Goal: Information Seeking & Learning: Learn about a topic

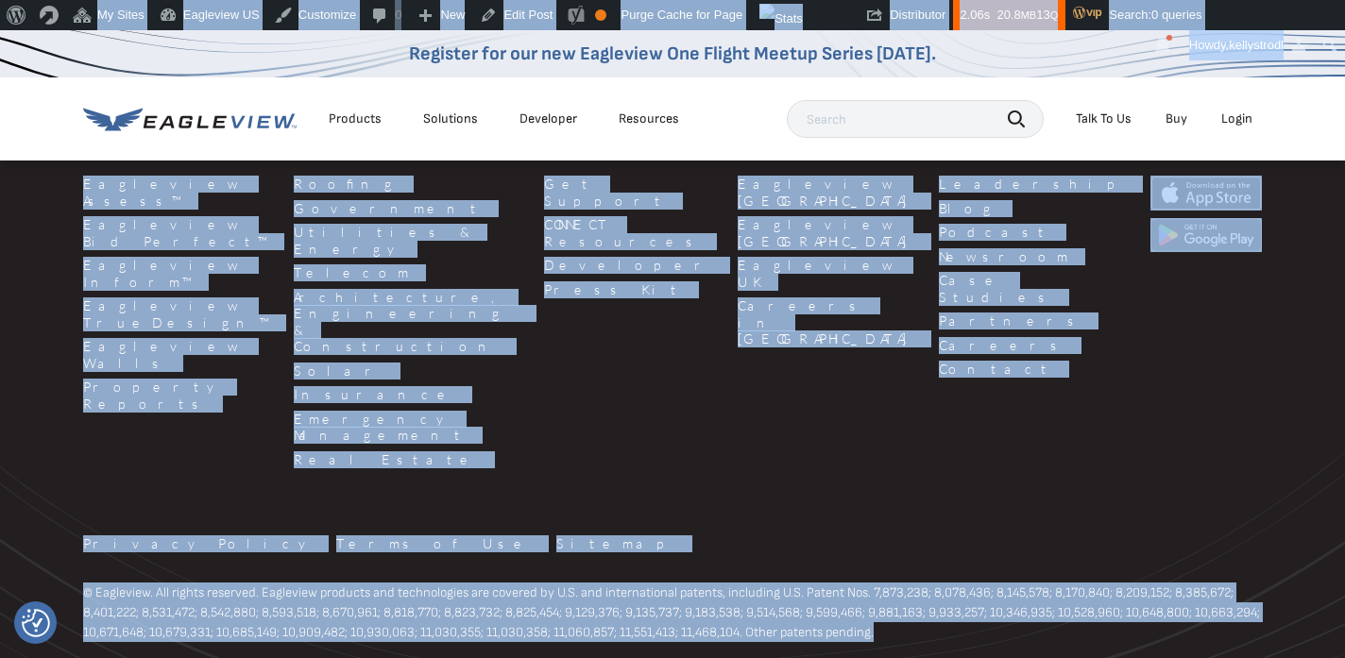
scroll to position [2730, 0]
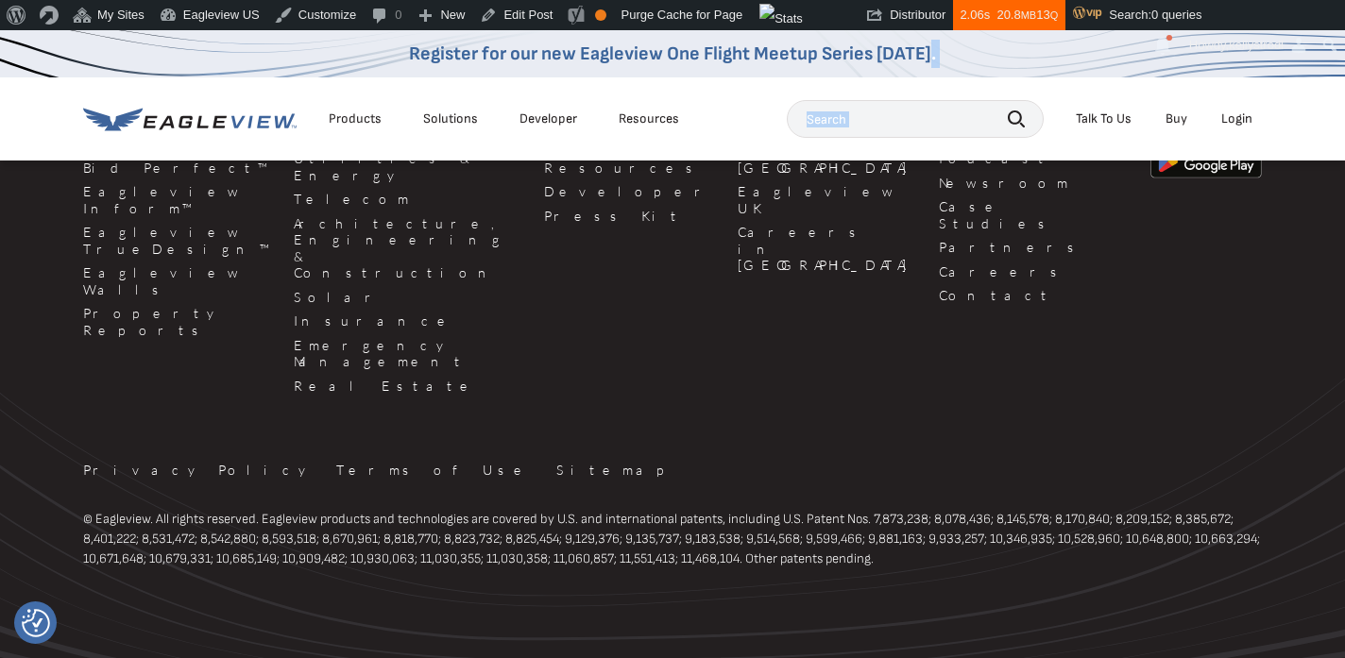
drag, startPoint x: 121, startPoint y: 564, endPoint x: 313, endPoint y: 76, distance: 524.7
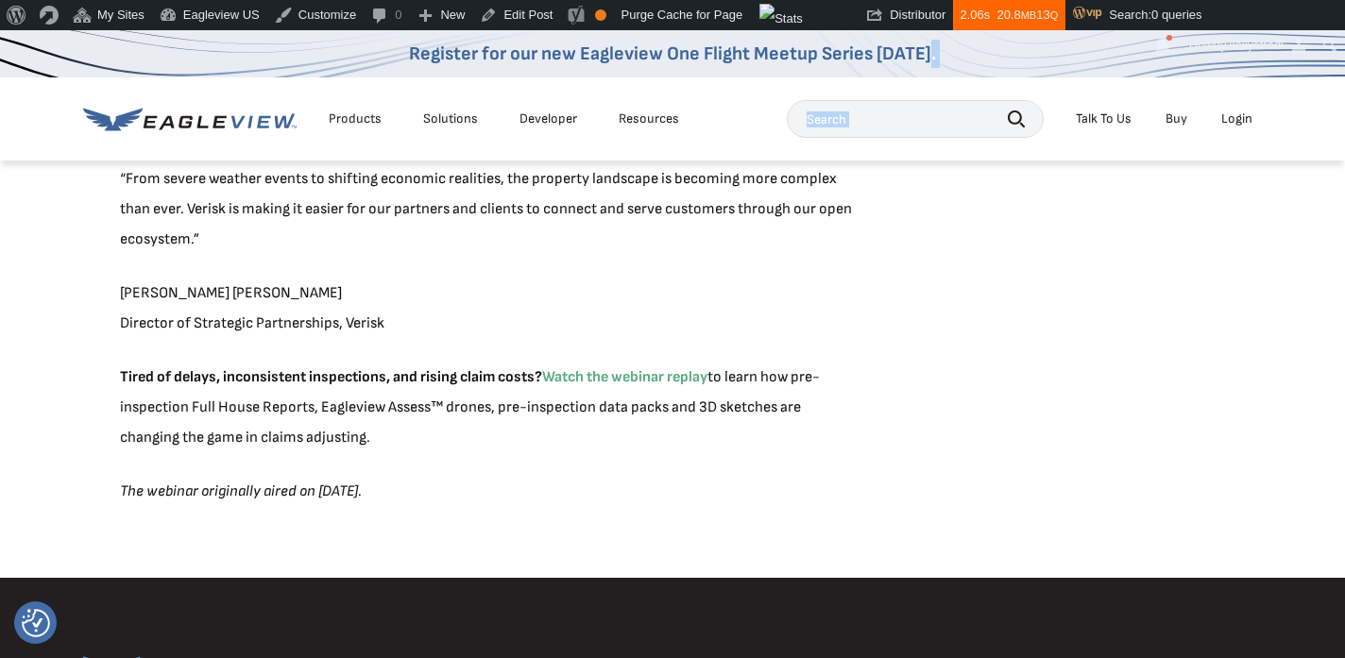
scroll to position [1963, 0]
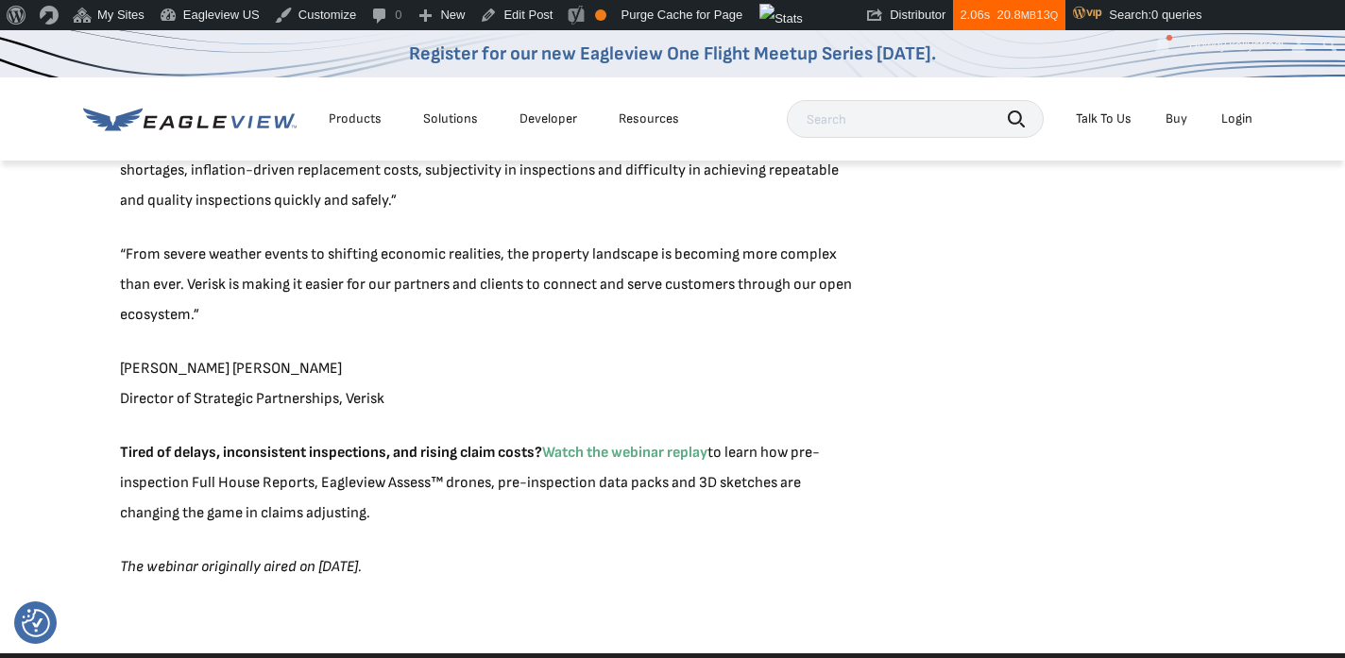
click at [407, 565] on p "The webinar originally aired on May 7, 2025." at bounding box center [488, 568] width 737 height 30
drag, startPoint x: 408, startPoint y: 567, endPoint x: 178, endPoint y: 149, distance: 477.0
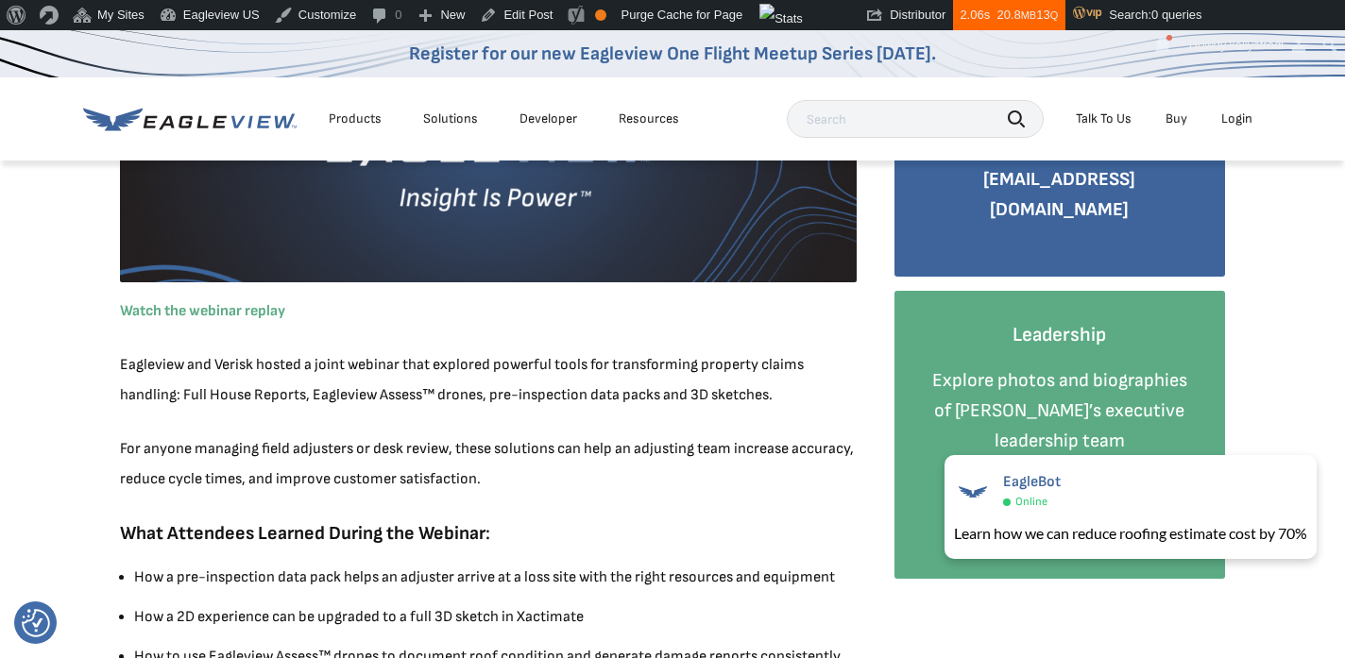
scroll to position [0, 0]
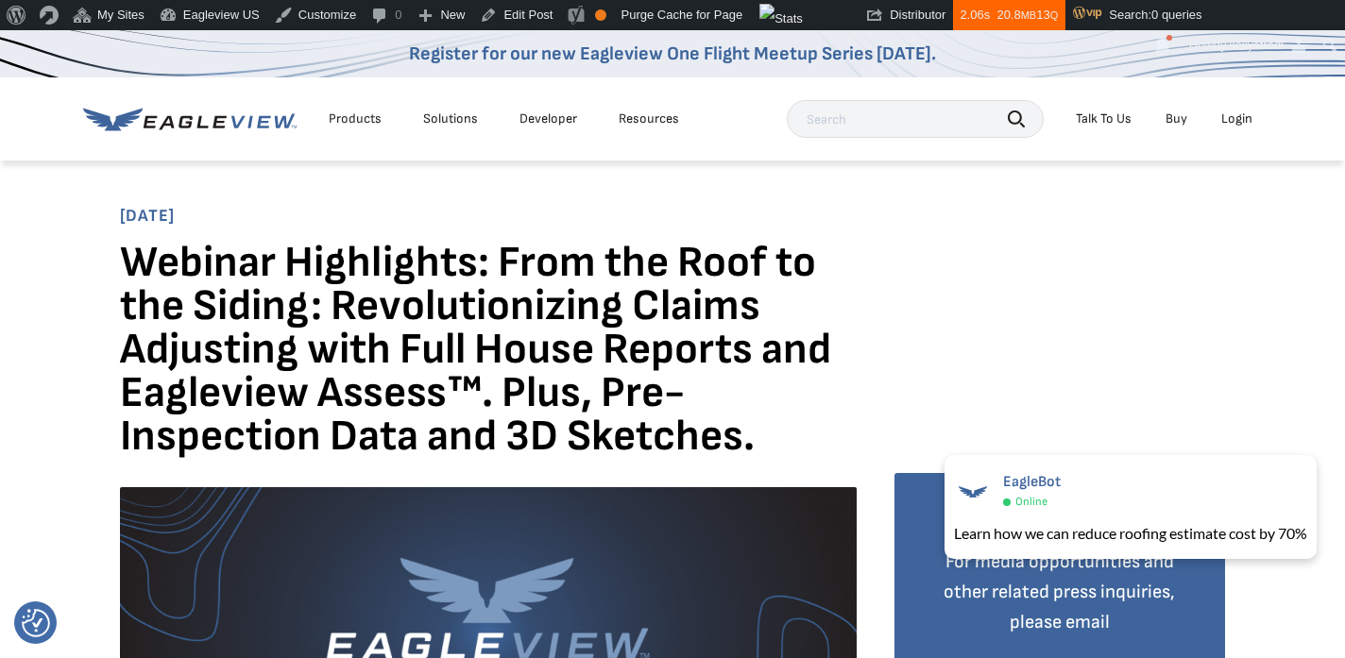
copy div "Webinar Highlights: From the Roof to the Siding: Revolutionizing Claims Adjusti…"
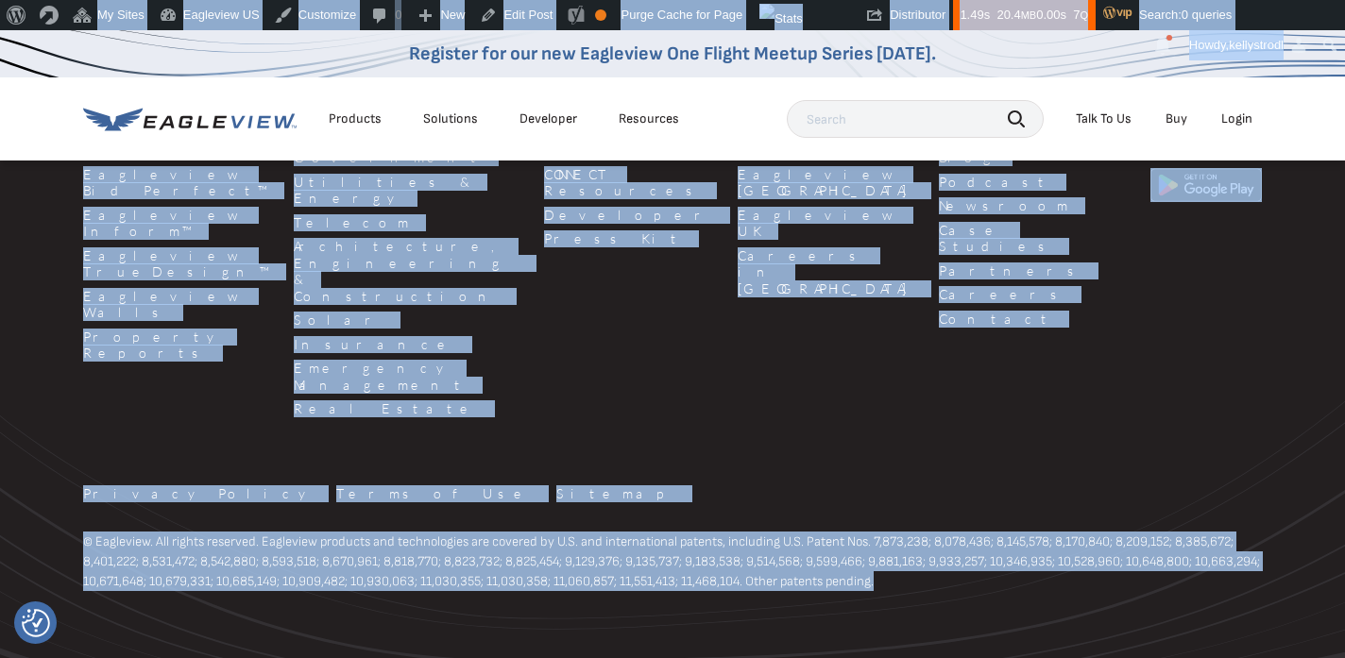
scroll to position [1957, 0]
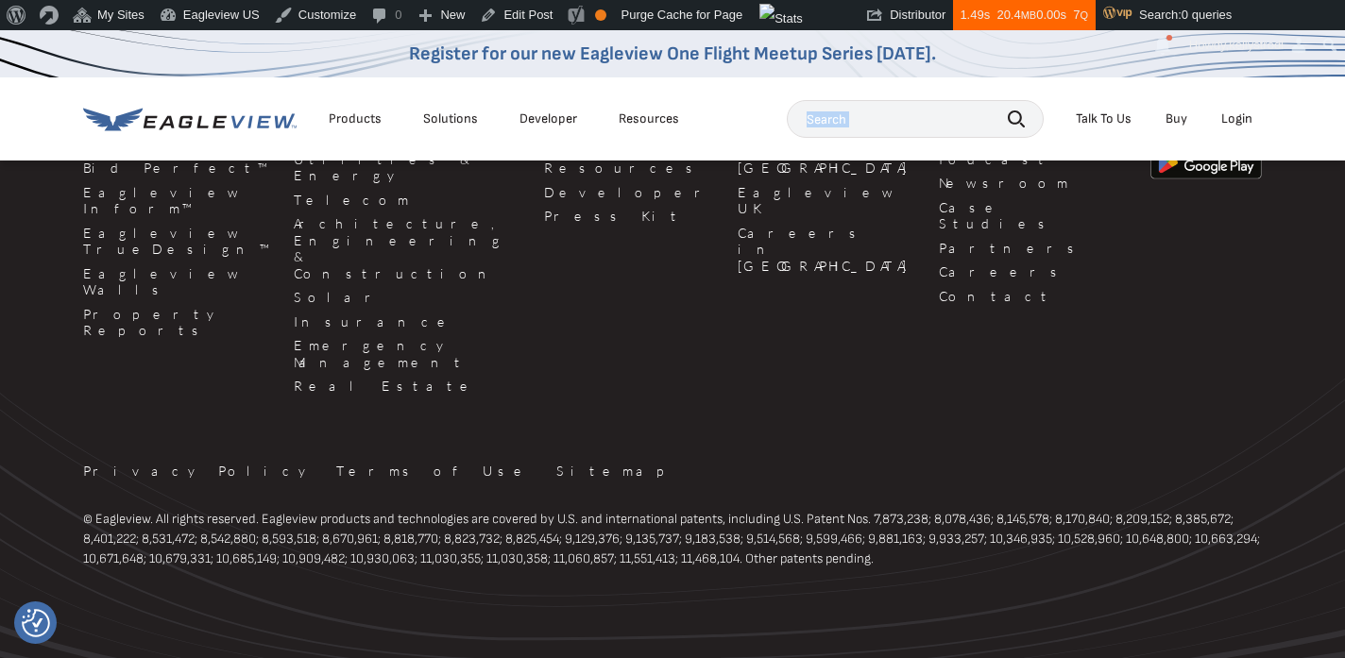
drag, startPoint x: 123, startPoint y: 267, endPoint x: 428, endPoint y: 132, distance: 333.7
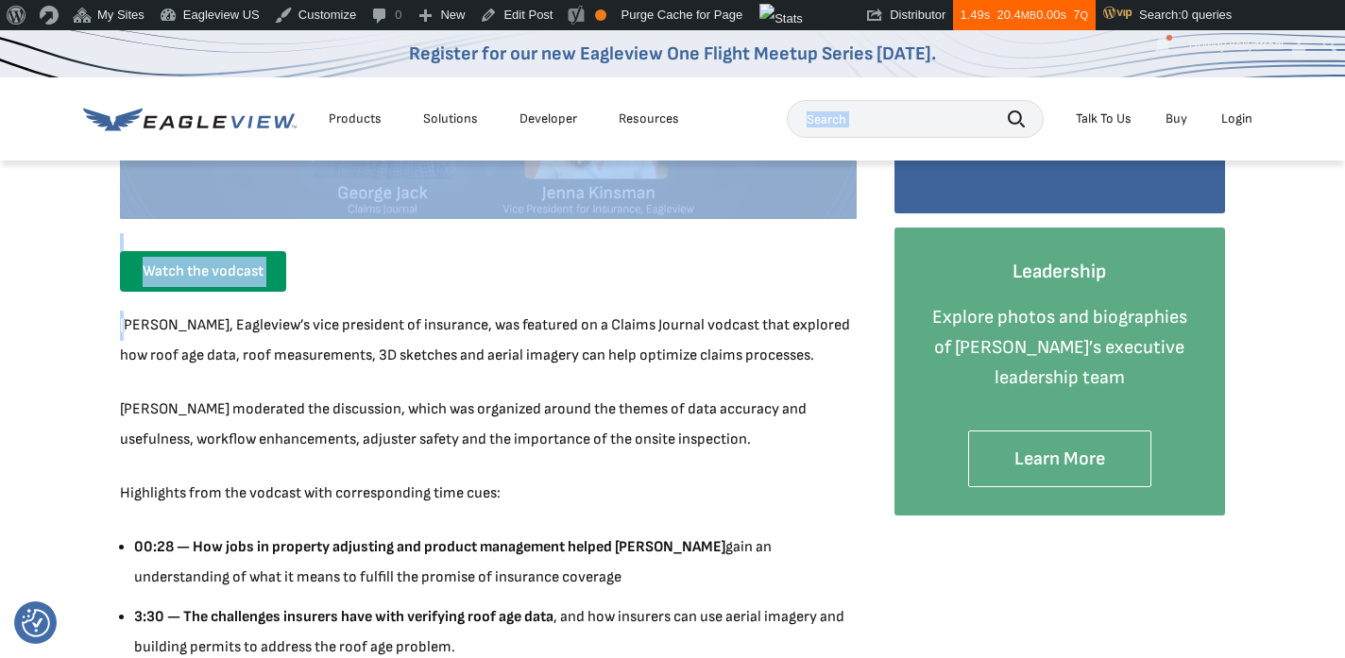
scroll to position [527, 0]
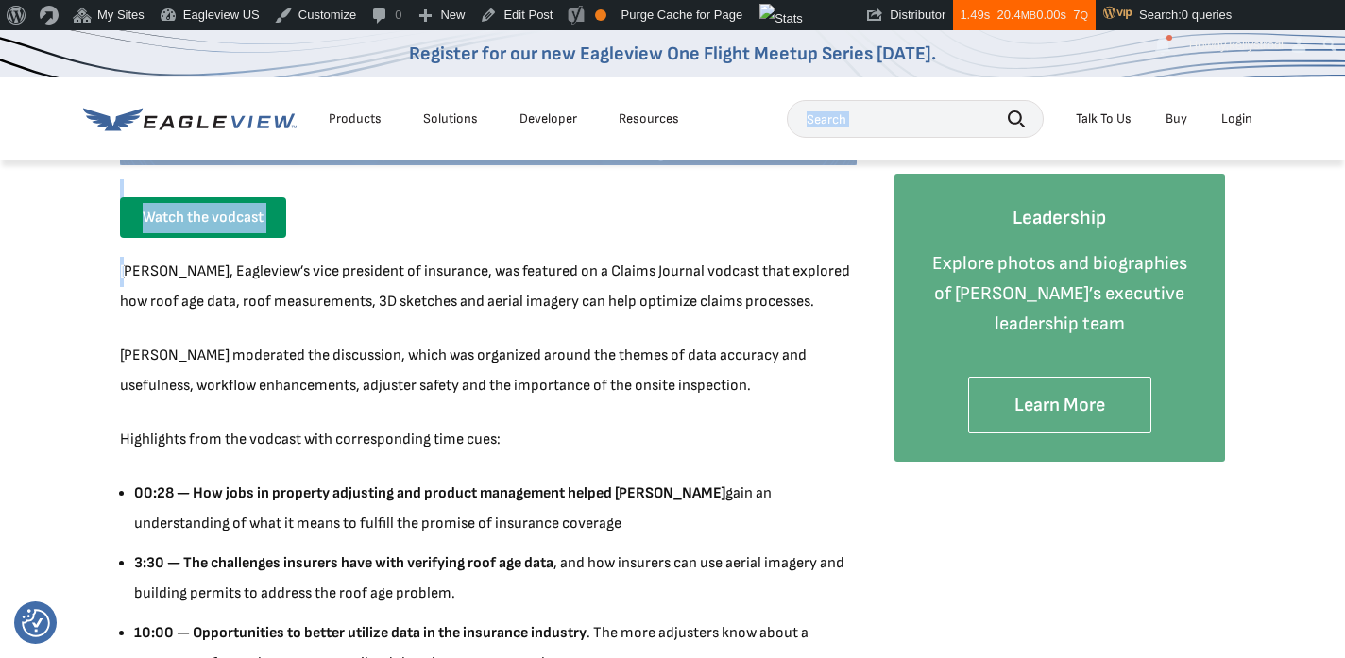
click at [256, 372] on p "[PERSON_NAME] moderated the discussion, which was organized around the themes o…" at bounding box center [488, 371] width 737 height 60
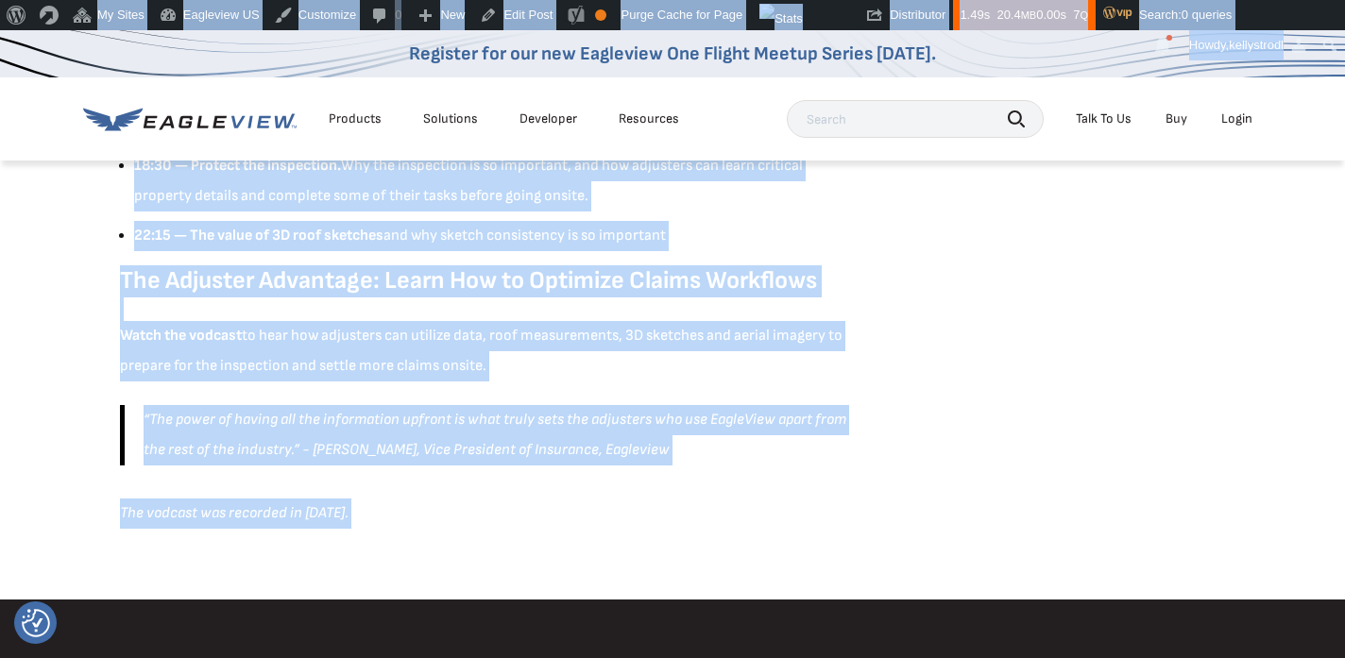
scroll to position [1245, 0]
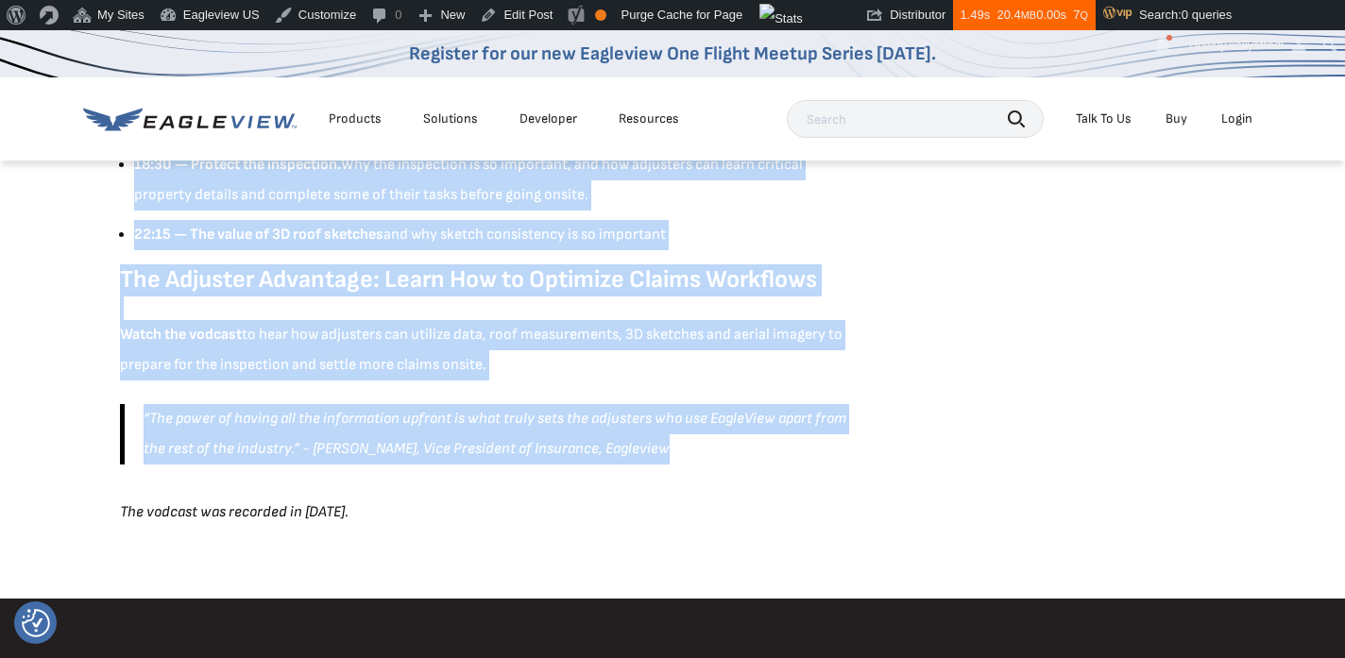
drag, startPoint x: 112, startPoint y: 265, endPoint x: 684, endPoint y: 472, distance: 607.9
copy div "Lorem Ipsumdo, Sitametco’a elit seddoeius te incididun, utl etdolore ma a Enima…"
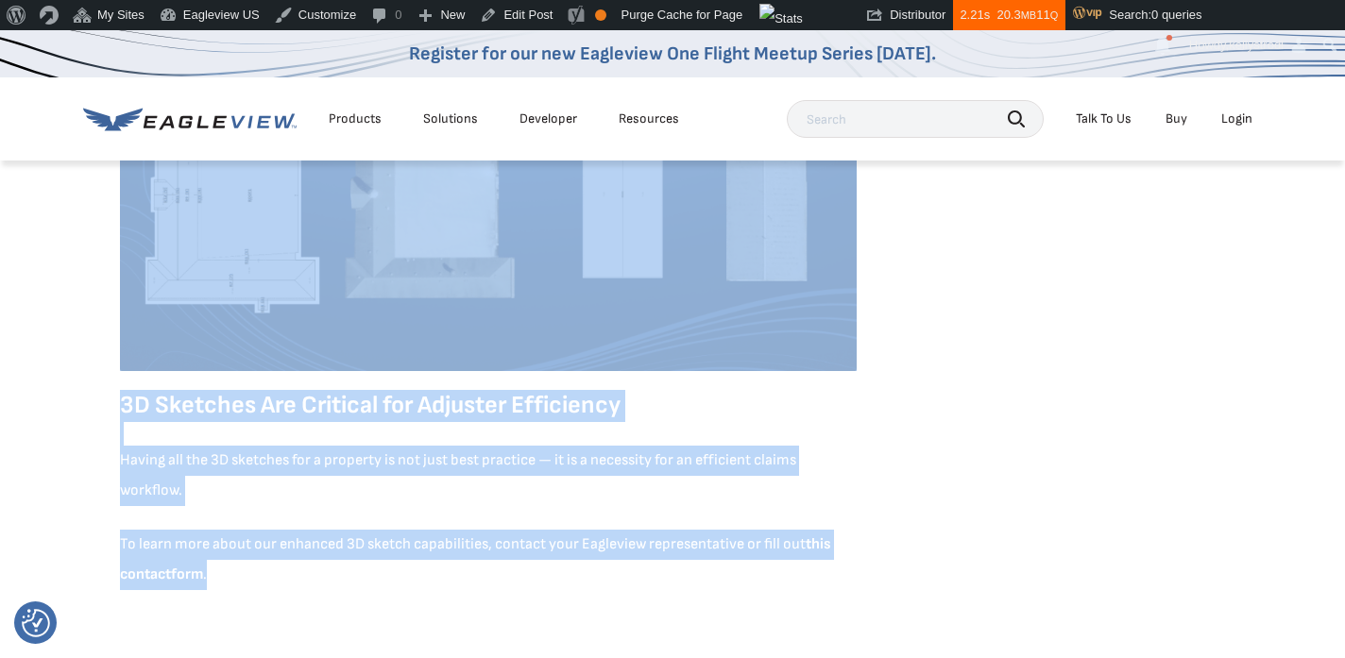
scroll to position [1366, 0]
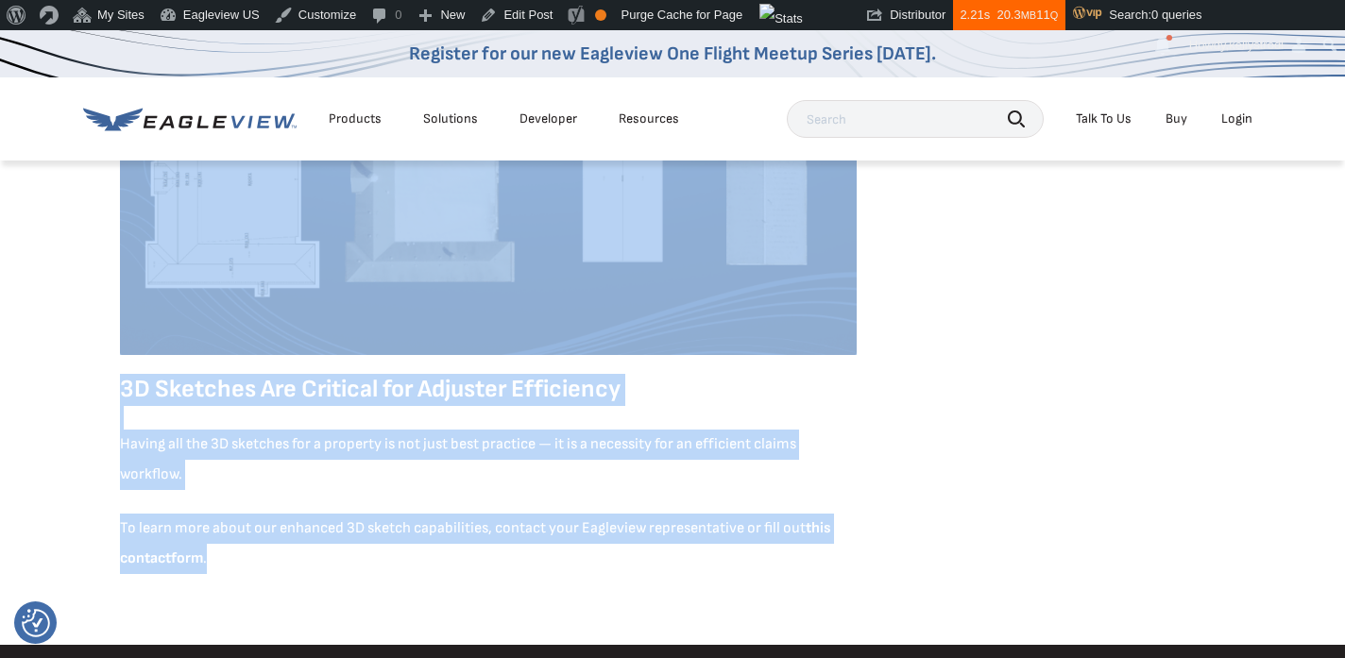
drag, startPoint x: 121, startPoint y: 201, endPoint x: 363, endPoint y: 550, distance: 424.3
